Goal: Use online tool/utility: Utilize a website feature to perform a specific function

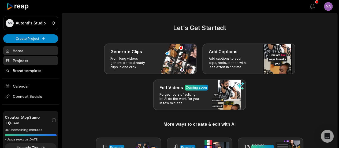
click at [20, 63] on link "Projects" at bounding box center [30, 60] width 55 height 9
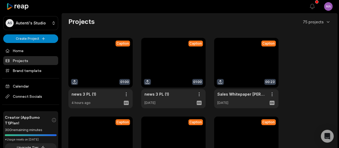
click at [103, 67] on link at bounding box center [100, 73] width 64 height 70
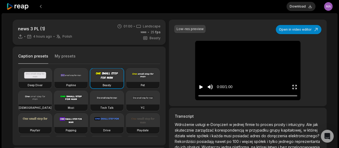
click at [63, 56] on button "My presets" at bounding box center [65, 58] width 21 height 10
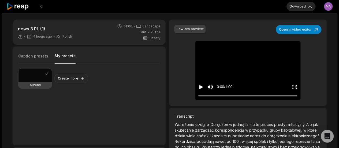
click at [22, 75] on div at bounding box center [34, 74] width 33 height 13
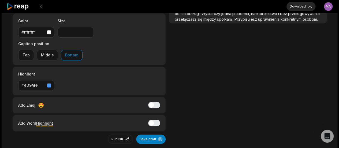
scroll to position [134, 0]
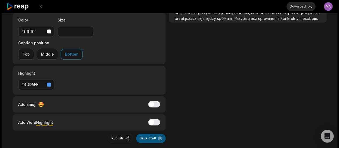
click at [147, 133] on button "Save draft" at bounding box center [150, 137] width 29 height 9
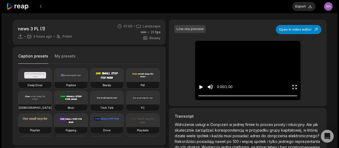
click at [66, 58] on button "My presets" at bounding box center [65, 58] width 21 height 10
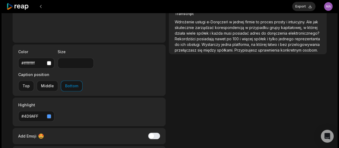
scroll to position [104, 0]
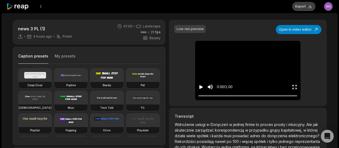
click at [305, 5] on button "Export" at bounding box center [303, 6] width 23 height 9
